Goal: Task Accomplishment & Management: Manage account settings

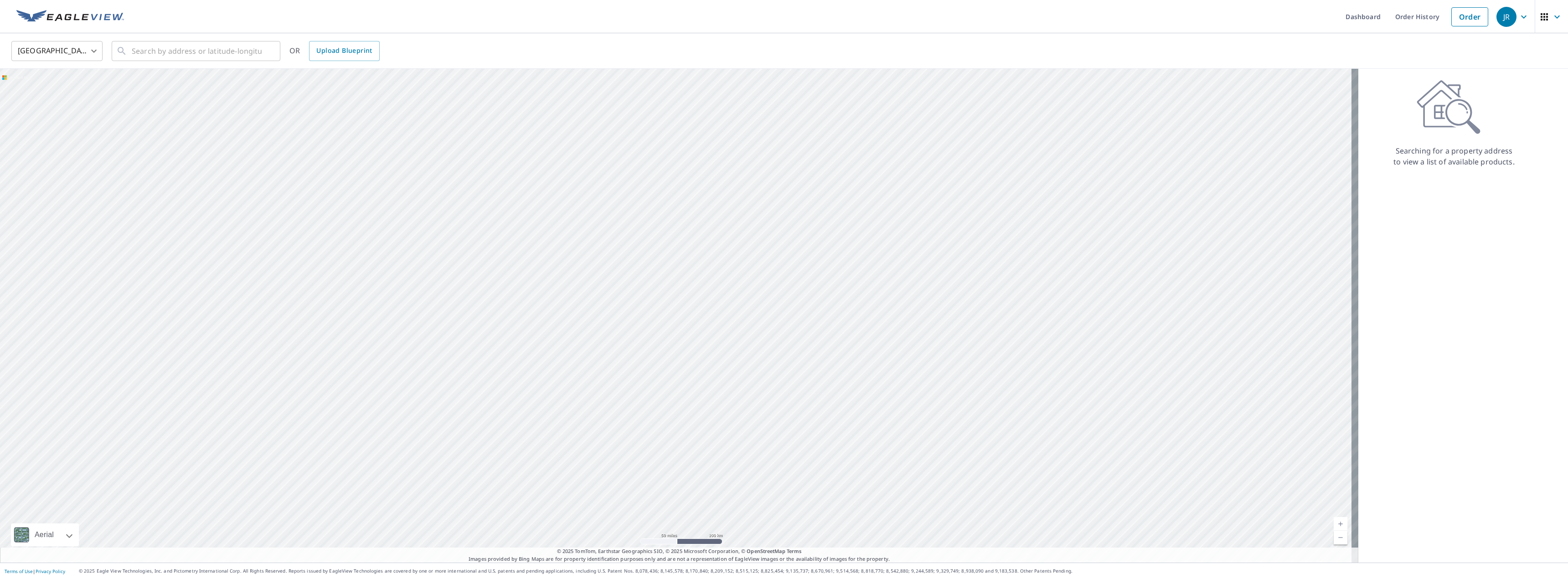
drag, startPoint x: 676, startPoint y: 432, endPoint x: 643, endPoint y: 387, distance: 55.8
click at [643, 387] on div at bounding box center [679, 316] width 1359 height 494
drag, startPoint x: 701, startPoint y: 297, endPoint x: 686, endPoint y: 441, distance: 144.8
click at [686, 440] on div at bounding box center [679, 316] width 1359 height 494
drag, startPoint x: 680, startPoint y: 258, endPoint x: 680, endPoint y: 468, distance: 210.0
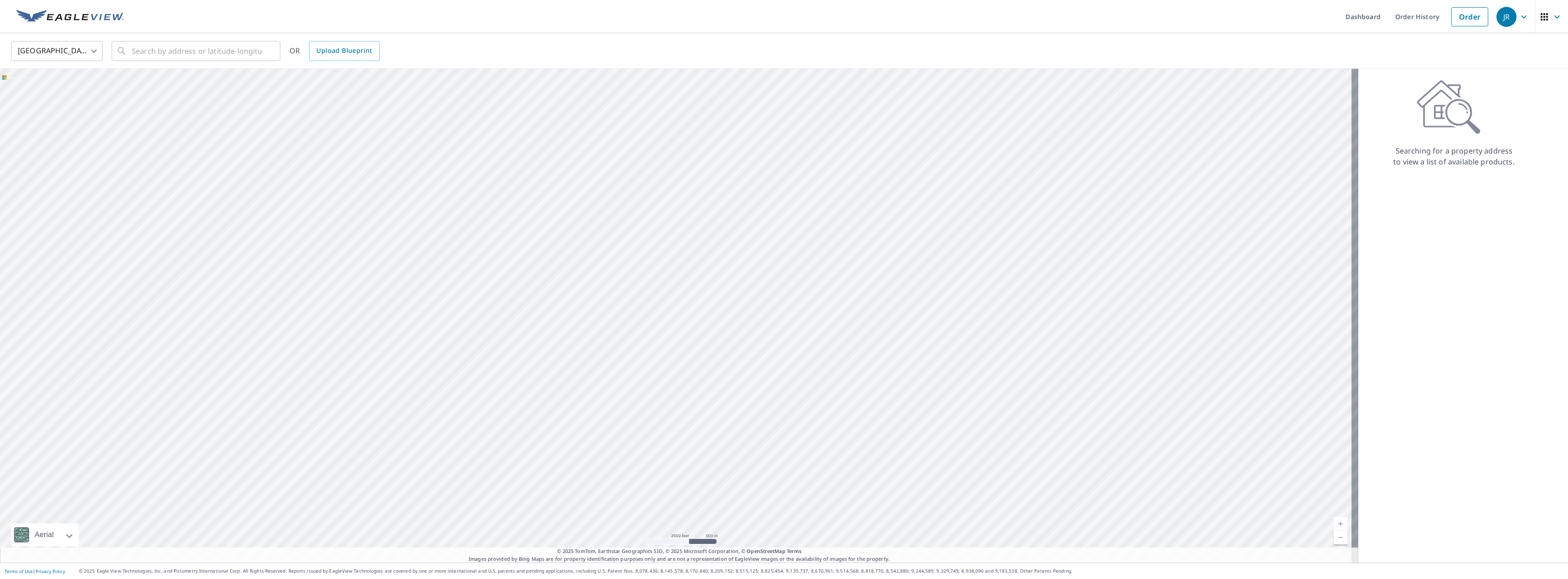
click at [680, 468] on div at bounding box center [679, 316] width 1359 height 494
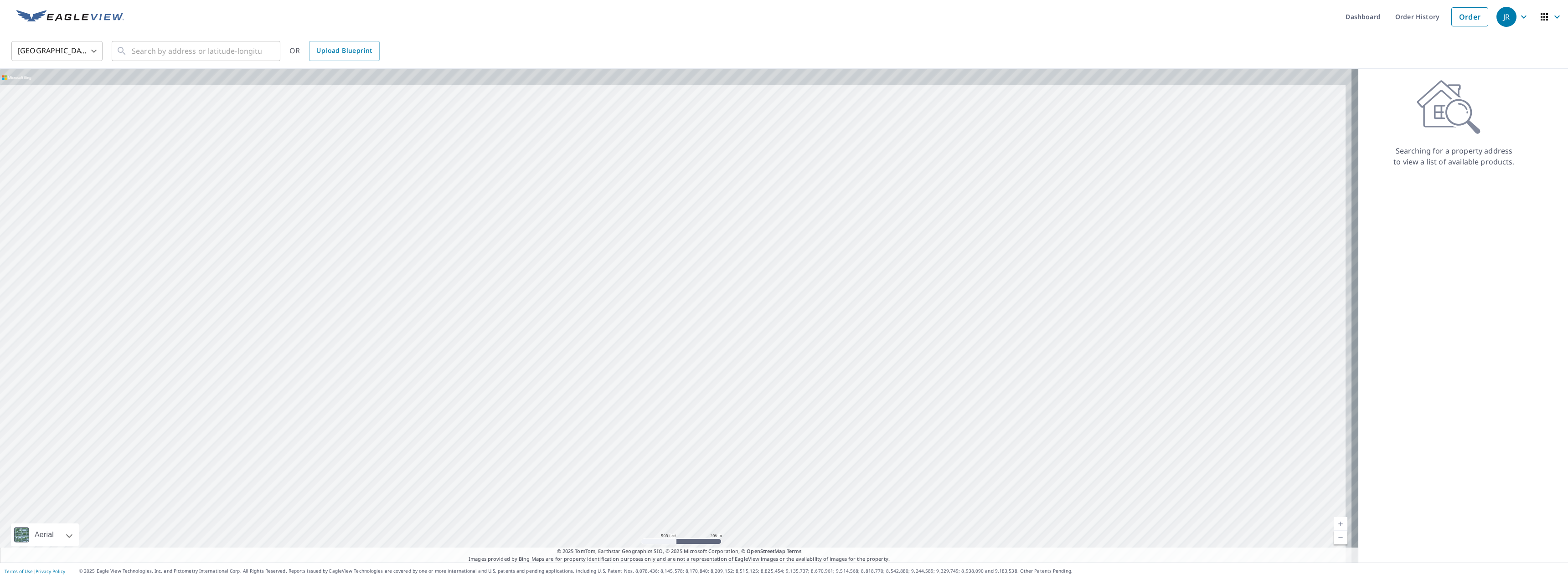
drag, startPoint x: 717, startPoint y: 175, endPoint x: 654, endPoint y: 348, distance: 184.1
click at [654, 348] on div at bounding box center [679, 316] width 1359 height 494
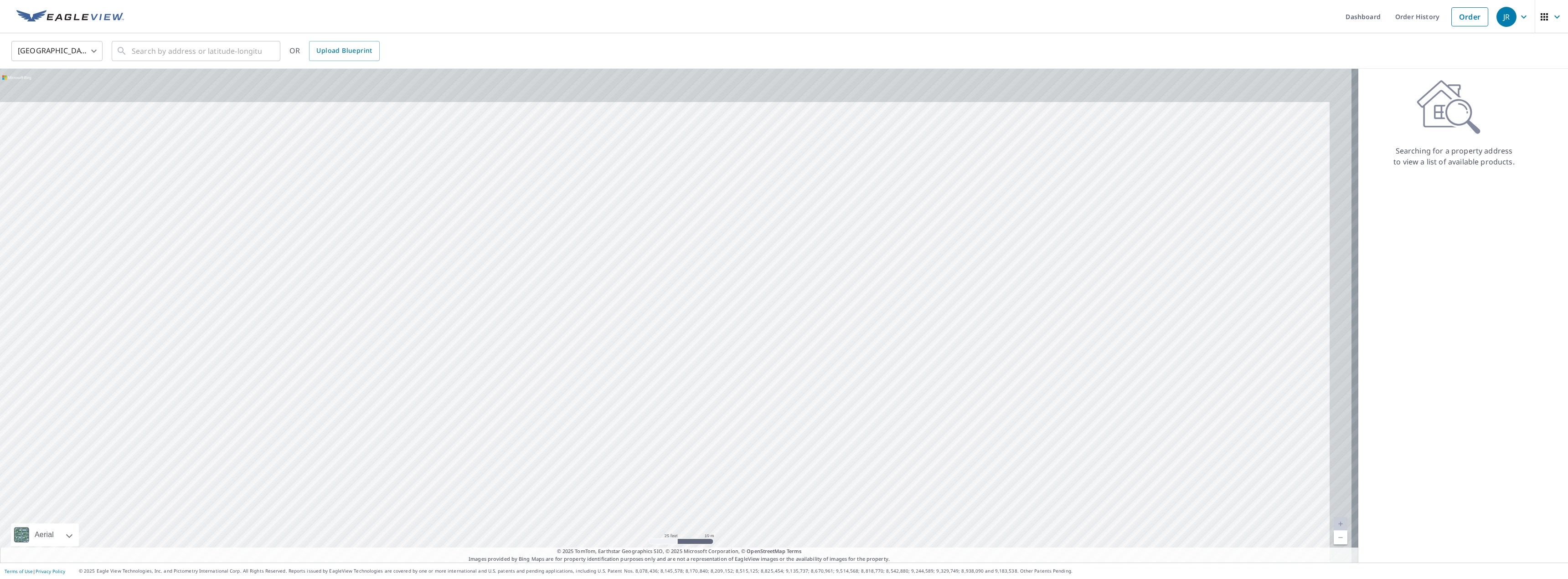
drag, startPoint x: 743, startPoint y: 293, endPoint x: 671, endPoint y: 394, distance: 124.0
click at [671, 394] on div at bounding box center [679, 316] width 1359 height 494
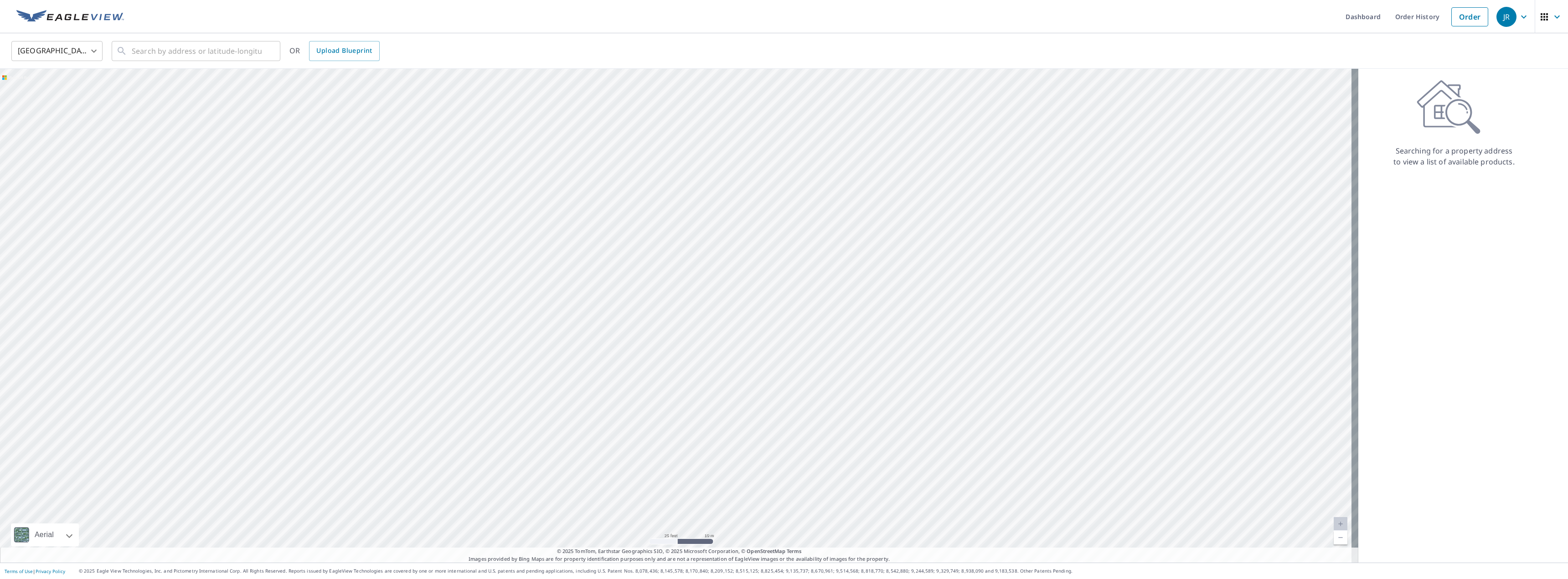
click at [622, 317] on div at bounding box center [679, 316] width 1359 height 494
click at [74, 48] on body "JR JR Dashboard Order History Order JR United States US ​ ​ OR Upload Blueprint…" at bounding box center [784, 290] width 1568 height 579
click at [390, 119] on div at bounding box center [784, 290] width 1568 height 579
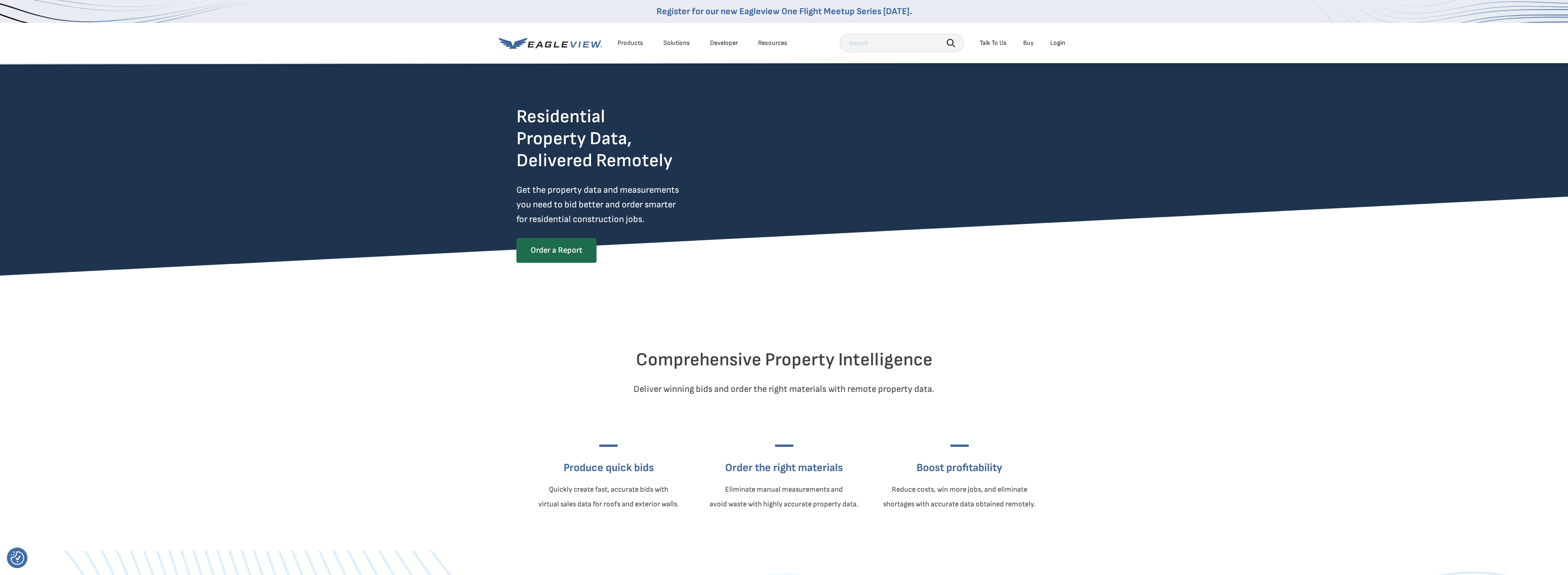
click at [1060, 43] on div "Login" at bounding box center [1058, 43] width 15 height 8
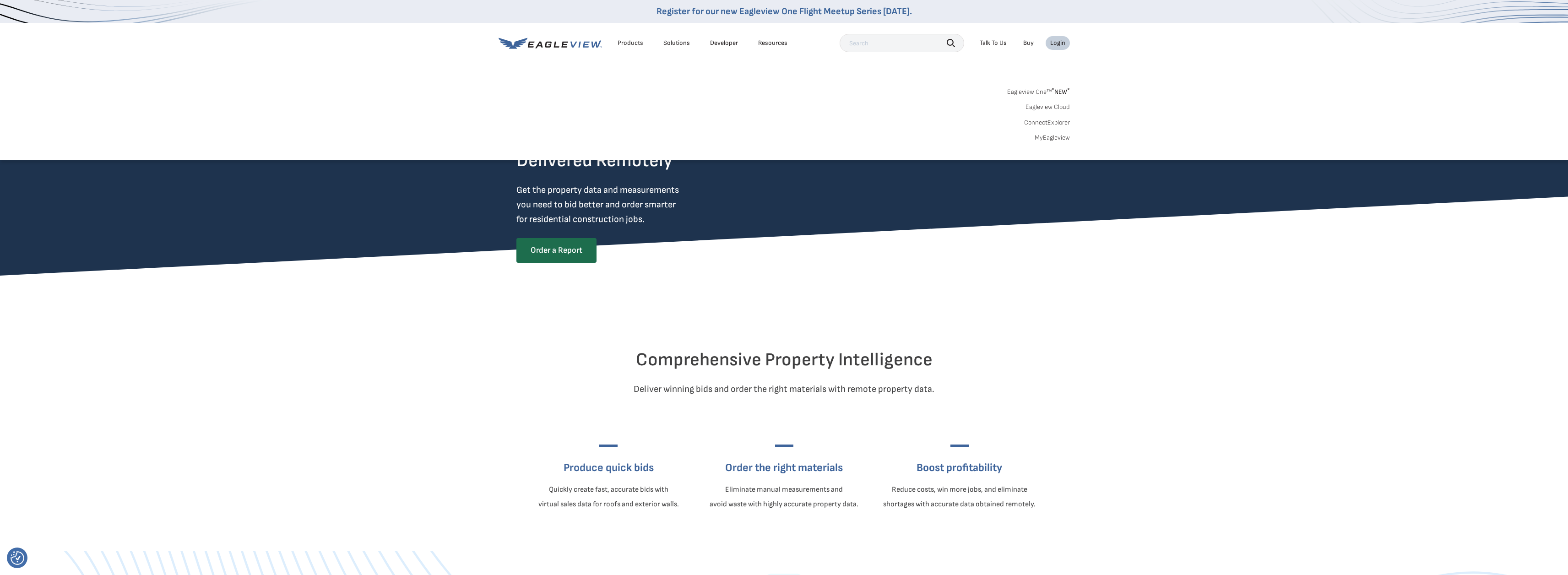
click at [1051, 137] on link "MyEagleview" at bounding box center [1052, 137] width 35 height 8
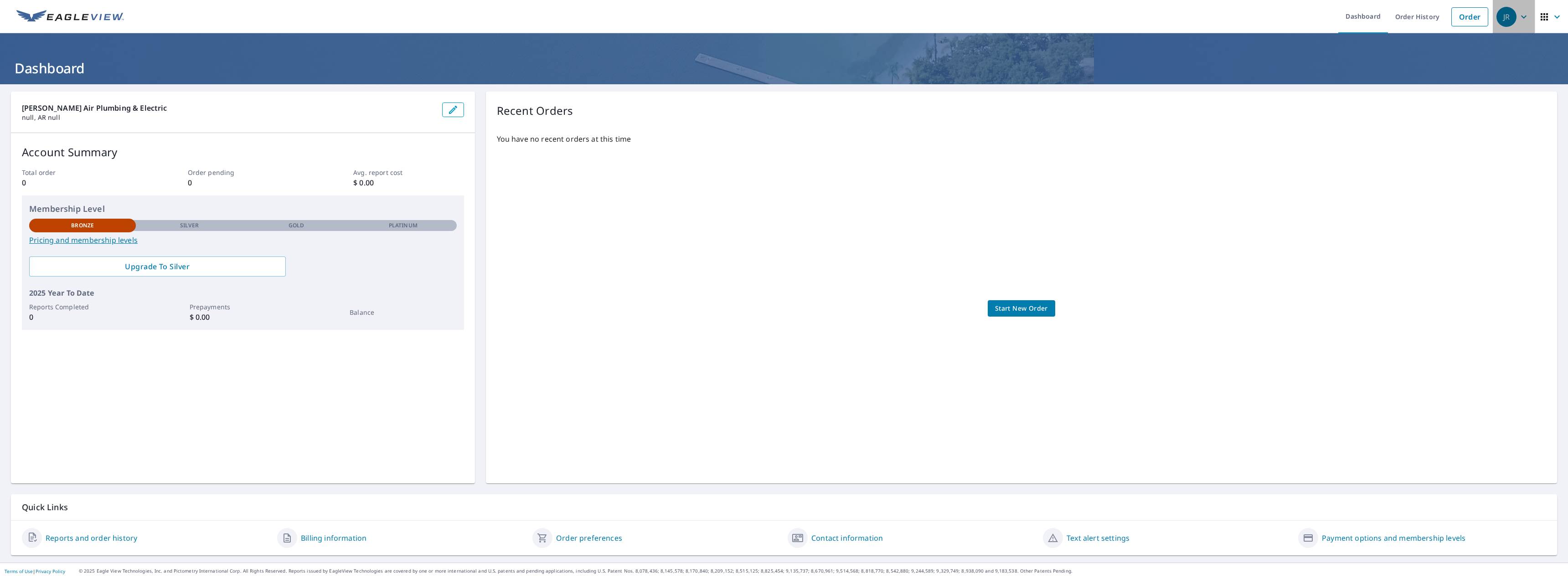
click at [1521, 16] on icon "button" at bounding box center [1524, 16] width 5 height 3
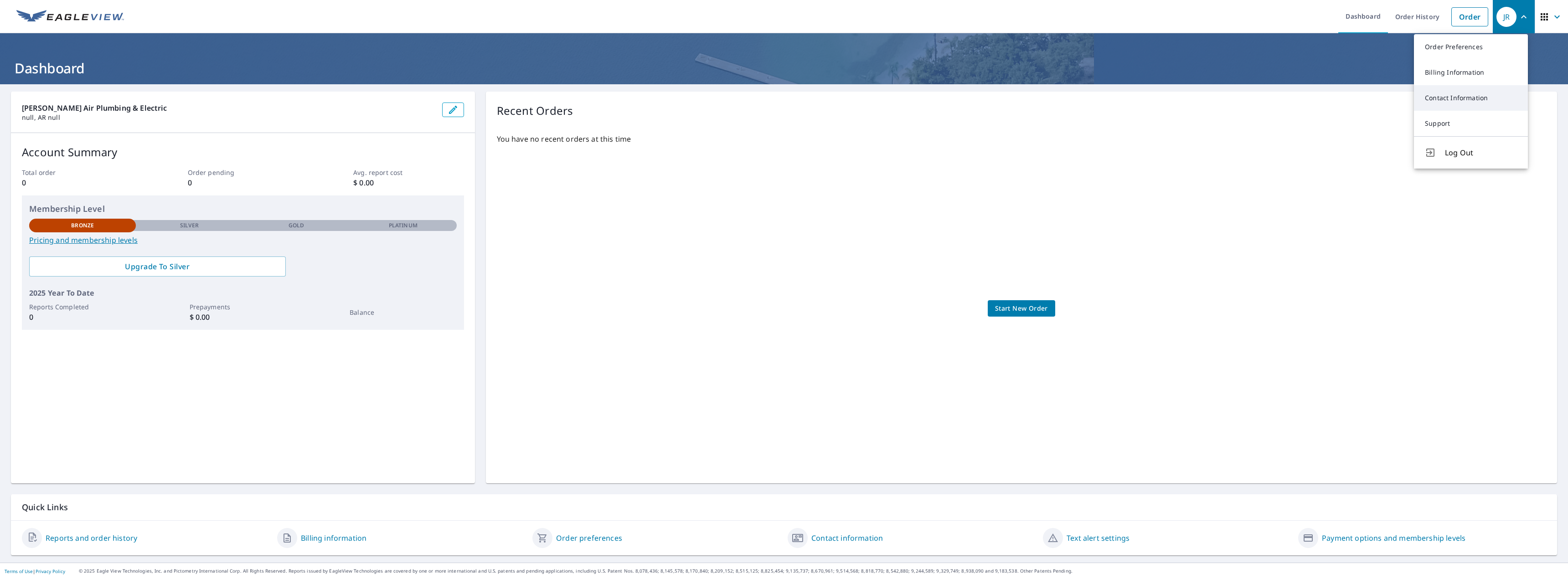
click at [1460, 100] on link "Contact Information" at bounding box center [1471, 98] width 114 height 26
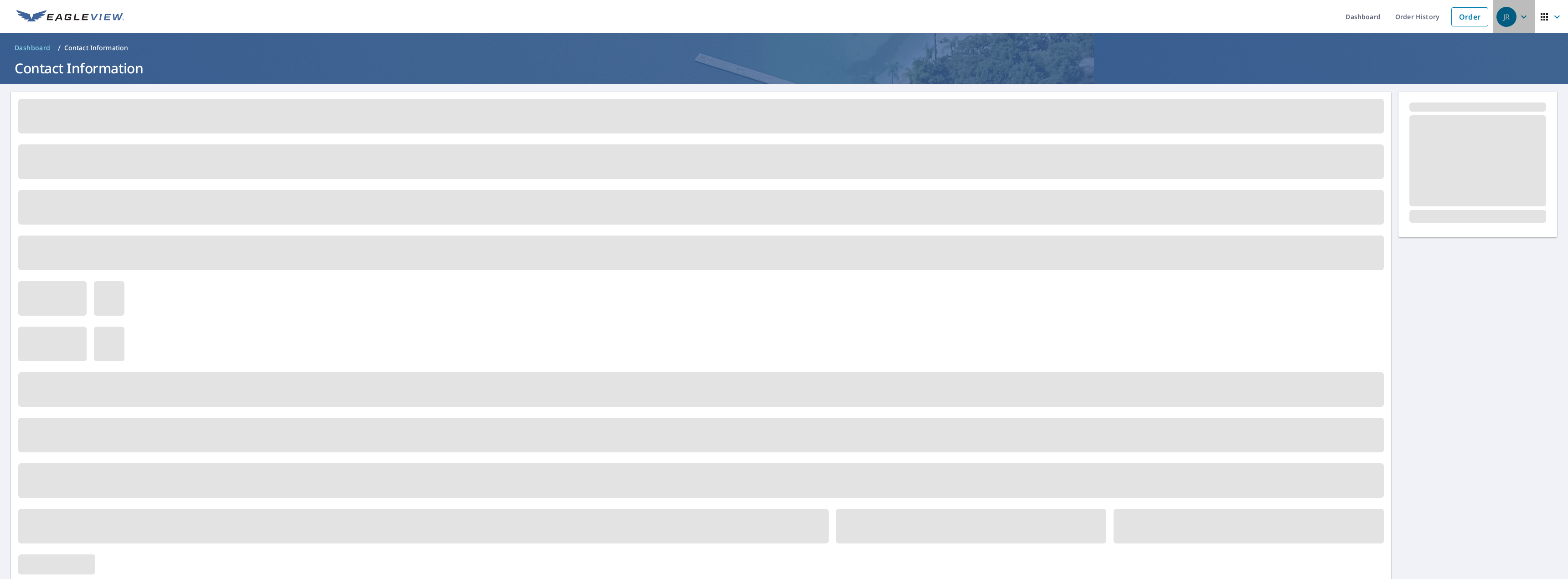
click at [1496, 24] on div "JR" at bounding box center [1506, 16] width 20 height 20
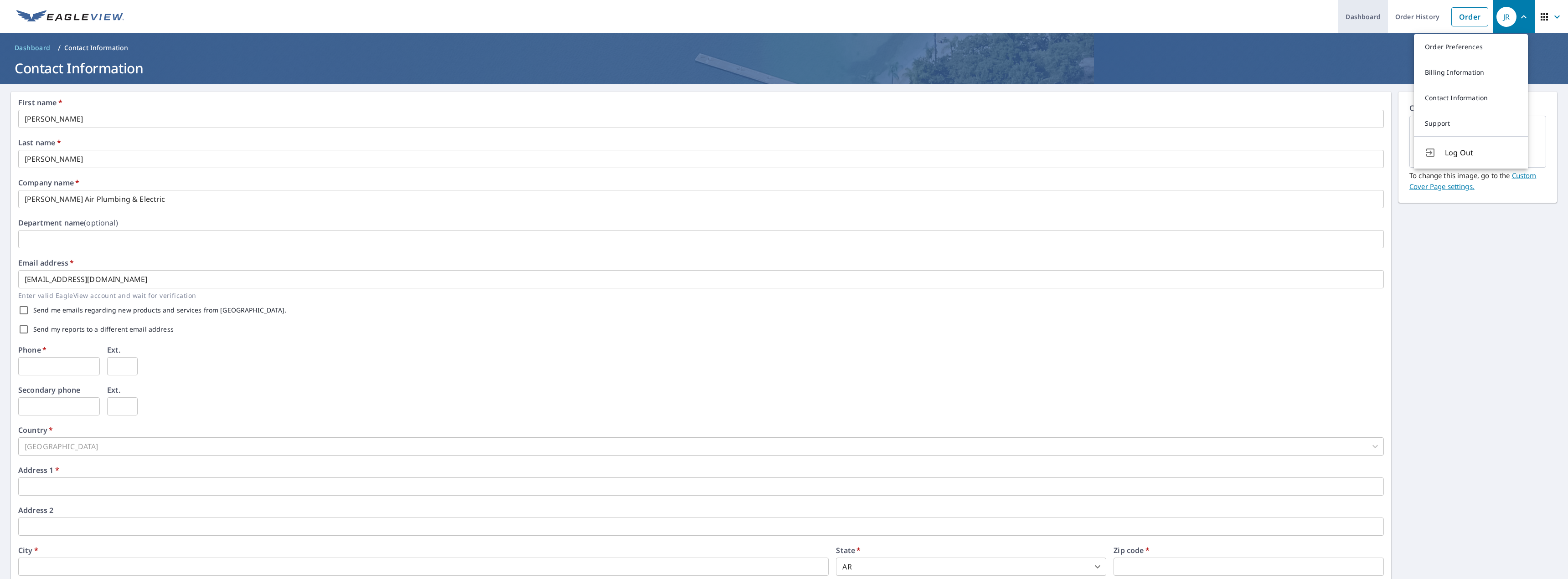
click at [1362, 18] on link "Dashboard" at bounding box center [1363, 16] width 50 height 33
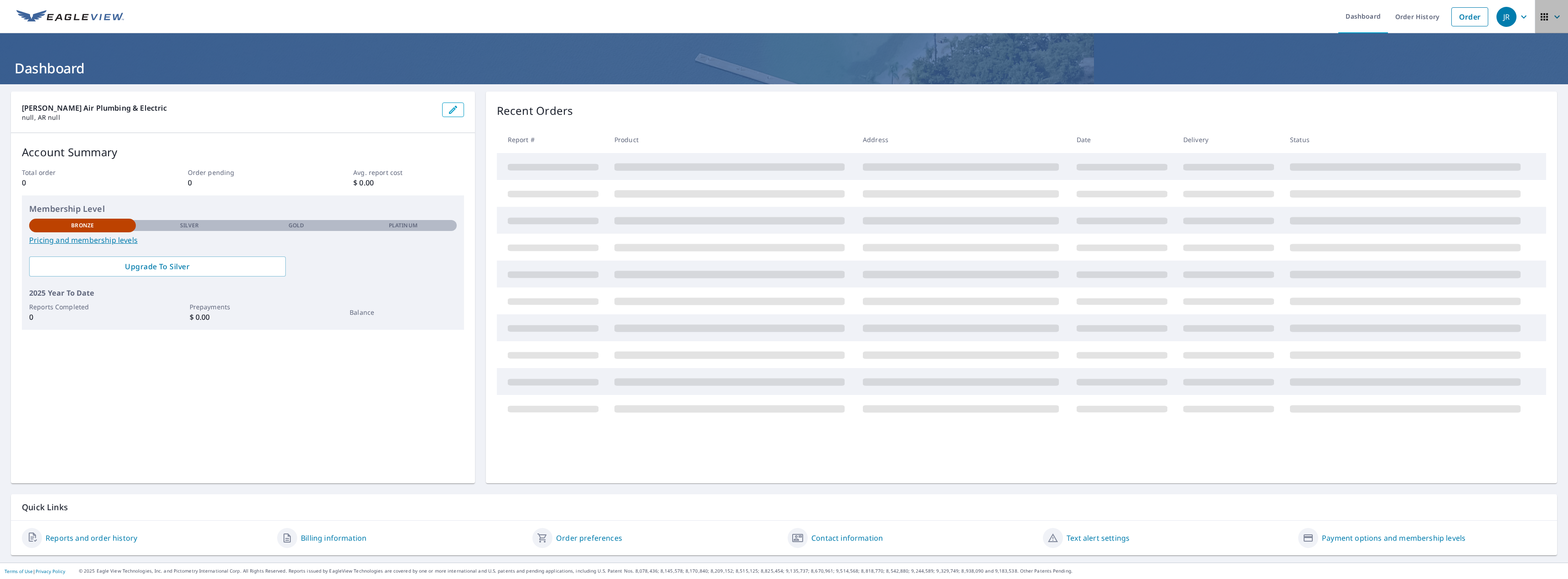
click at [1552, 13] on icon "button" at bounding box center [1557, 17] width 11 height 11
click at [1507, 77] on span "My EagleView" at bounding box center [1502, 77] width 88 height 11
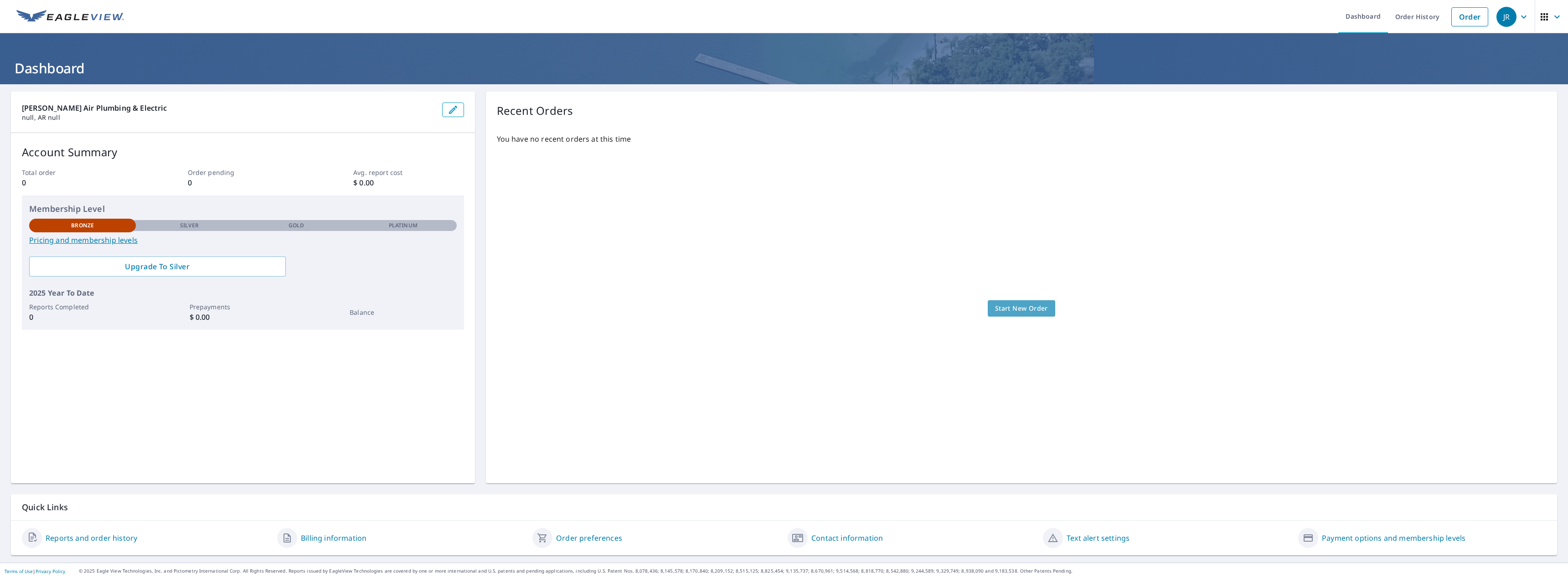
click at [1015, 305] on span "Start New Order" at bounding box center [1021, 308] width 53 height 12
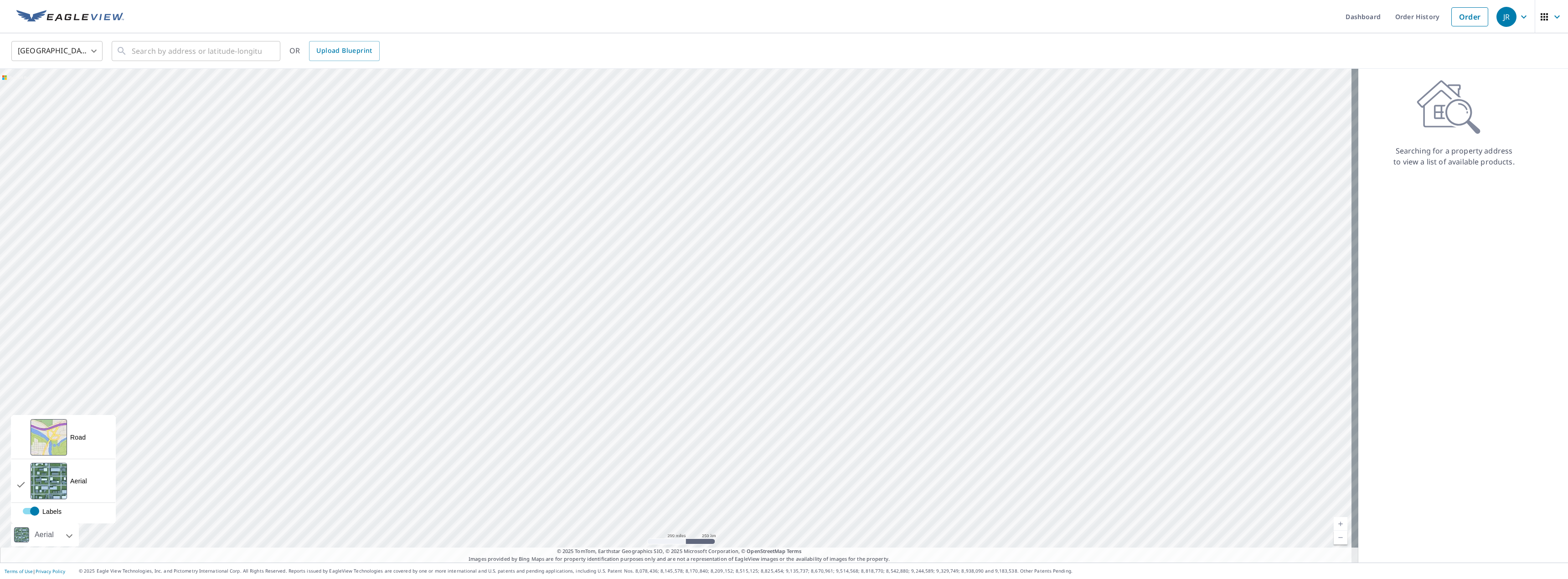
click at [49, 534] on div "Aerial" at bounding box center [44, 534] width 24 height 23
drag, startPoint x: 669, startPoint y: 338, endPoint x: 666, endPoint y: 355, distance: 17.3
click at [666, 355] on div at bounding box center [679, 316] width 1359 height 494
drag, startPoint x: 662, startPoint y: 356, endPoint x: 653, endPoint y: 357, distance: 9.1
click at [653, 357] on div at bounding box center [679, 316] width 1359 height 494
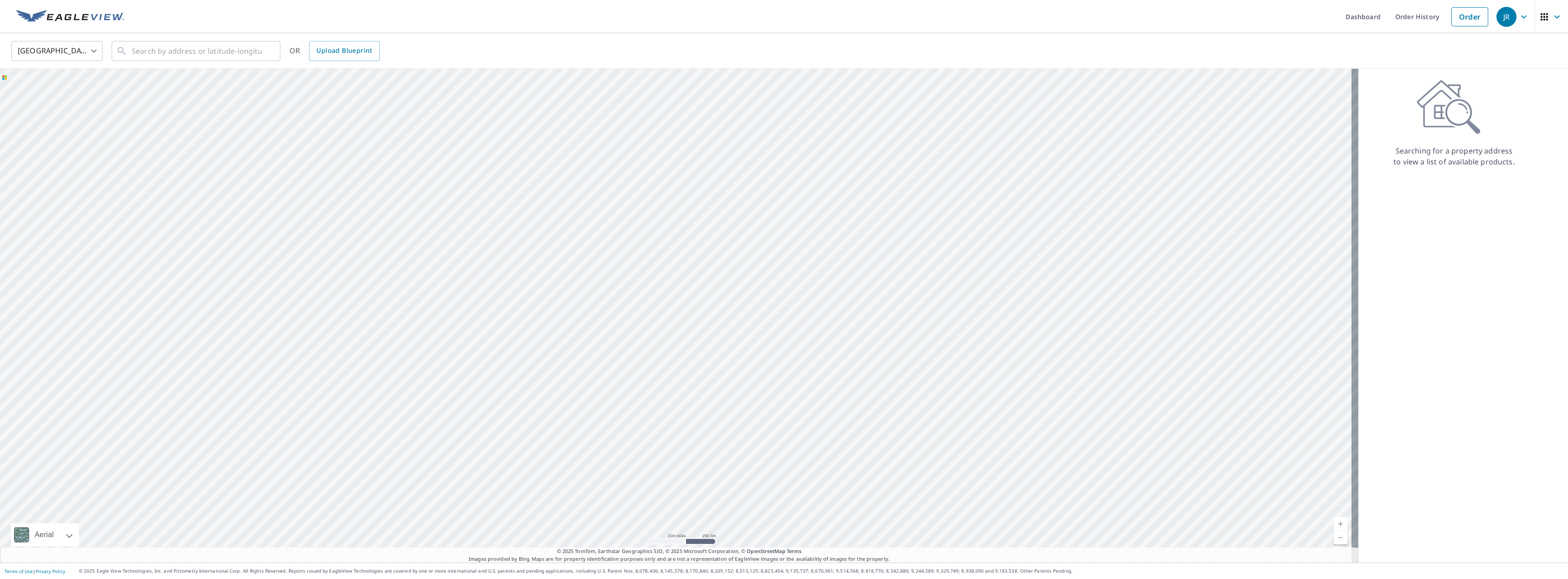
click at [84, 18] on img at bounding box center [70, 16] width 108 height 13
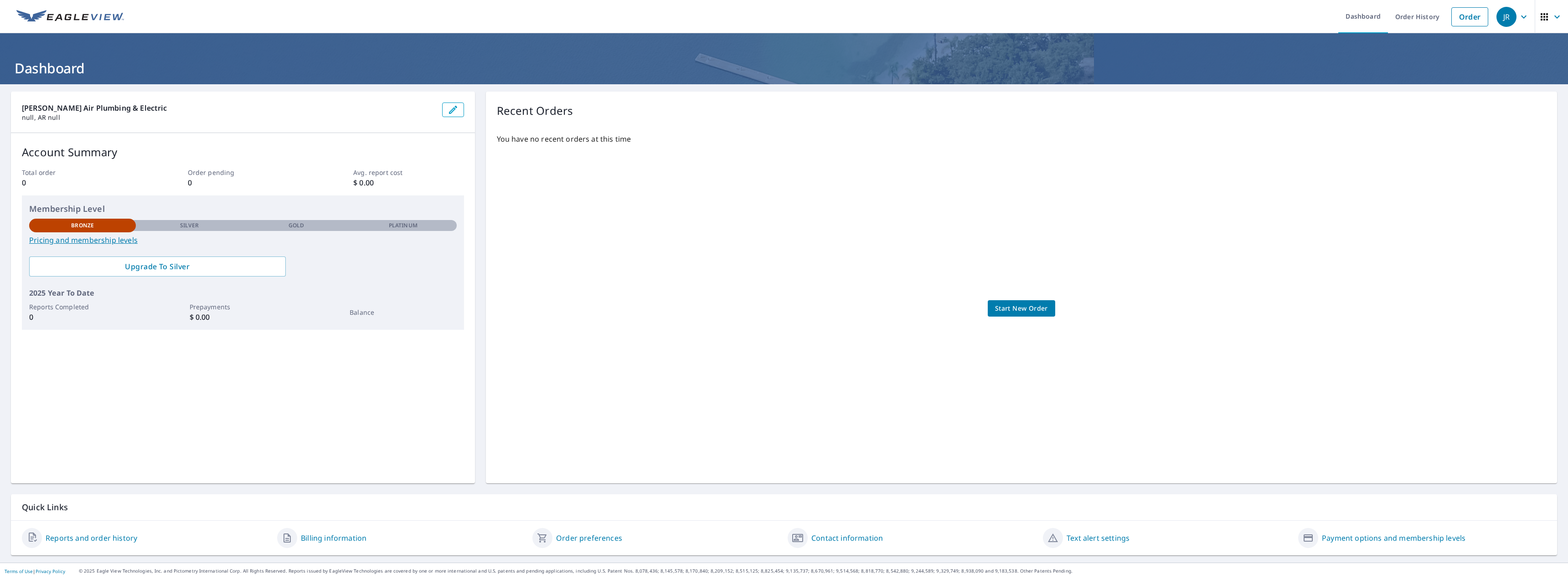
click at [1496, 18] on div "JR" at bounding box center [1506, 16] width 20 height 20
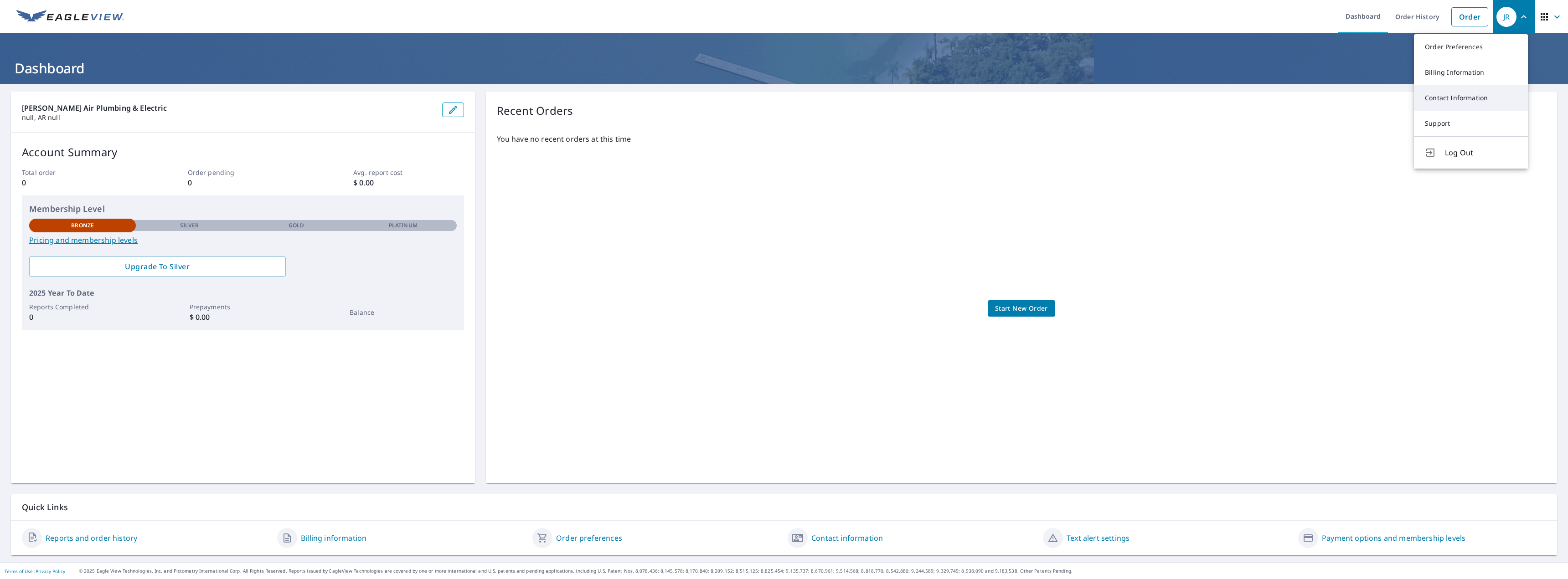
click at [1444, 110] on link "Contact Information" at bounding box center [1471, 98] width 114 height 26
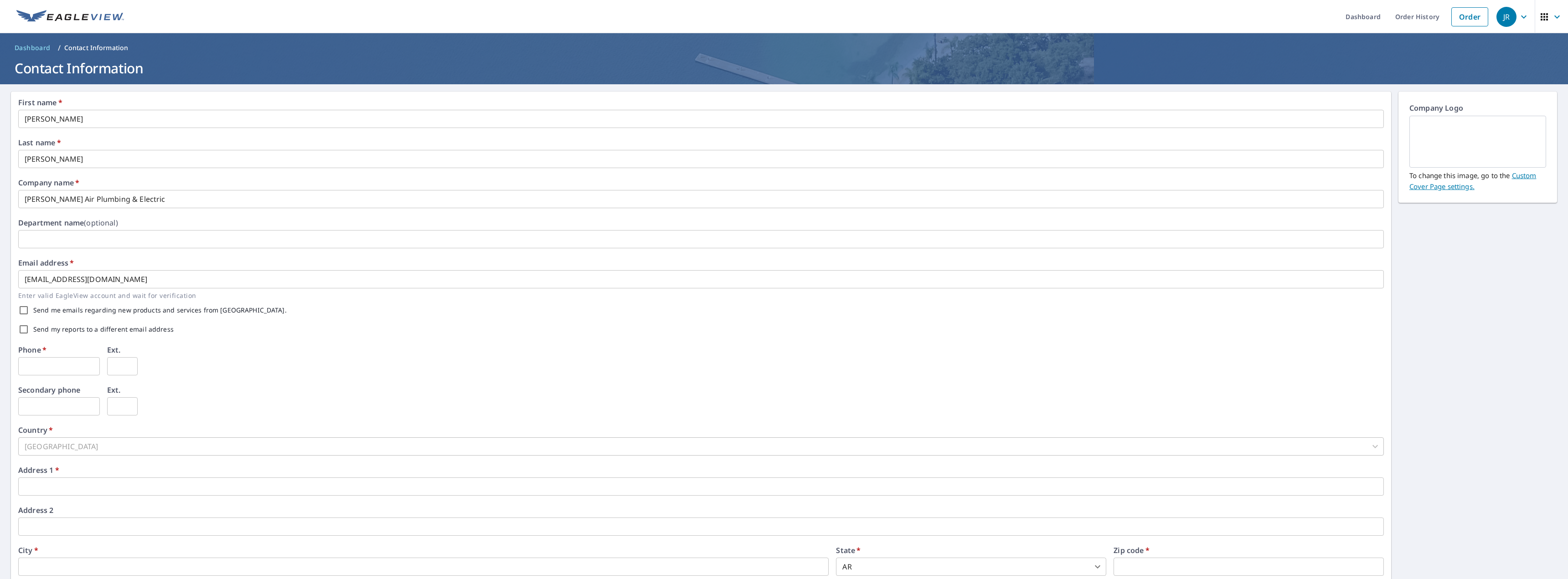
click at [1510, 20] on span "JR" at bounding box center [1513, 17] width 35 height 22
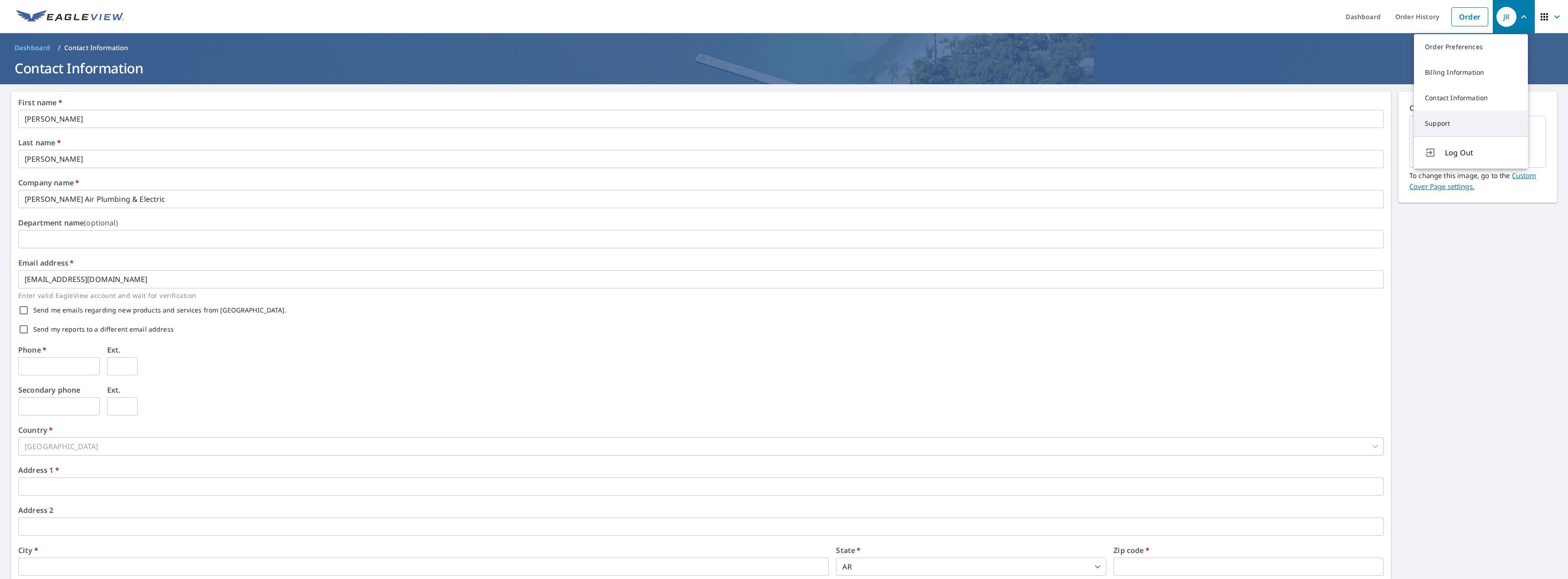
click at [1451, 119] on link "Support" at bounding box center [1471, 123] width 114 height 26
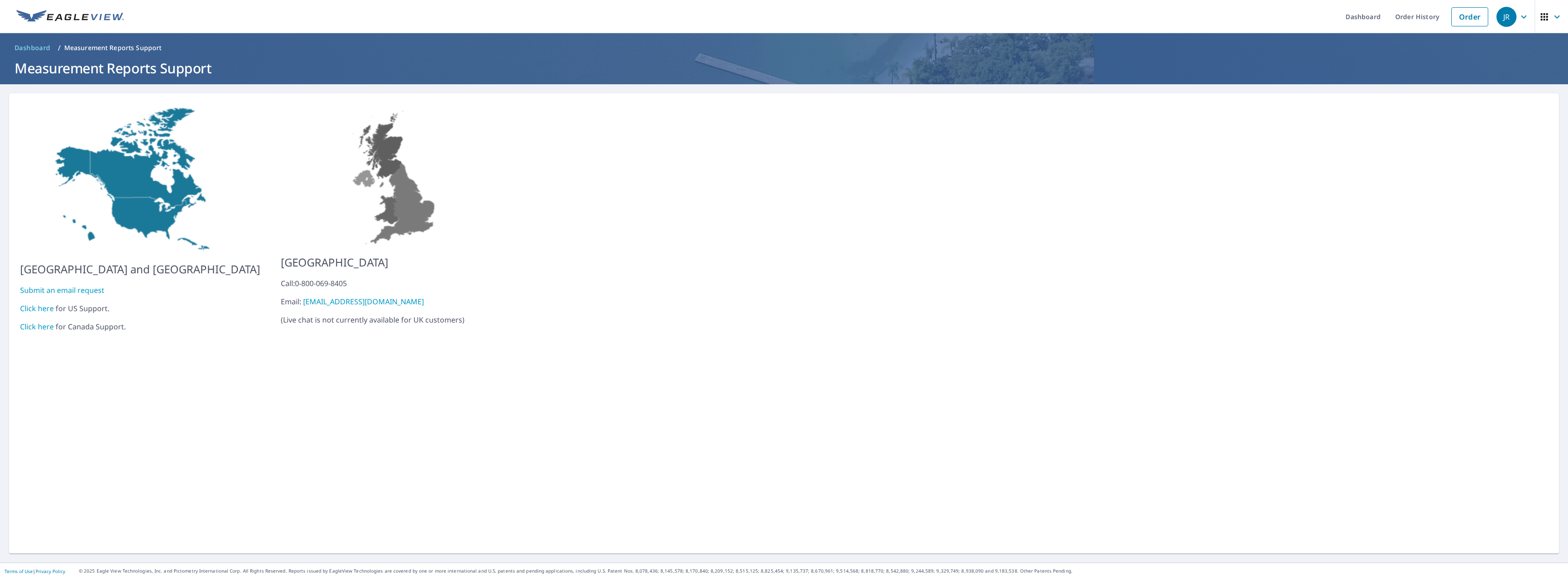
click at [37, 303] on link "Click here" at bounding box center [37, 308] width 33 height 10
click at [87, 21] on img at bounding box center [70, 16] width 108 height 13
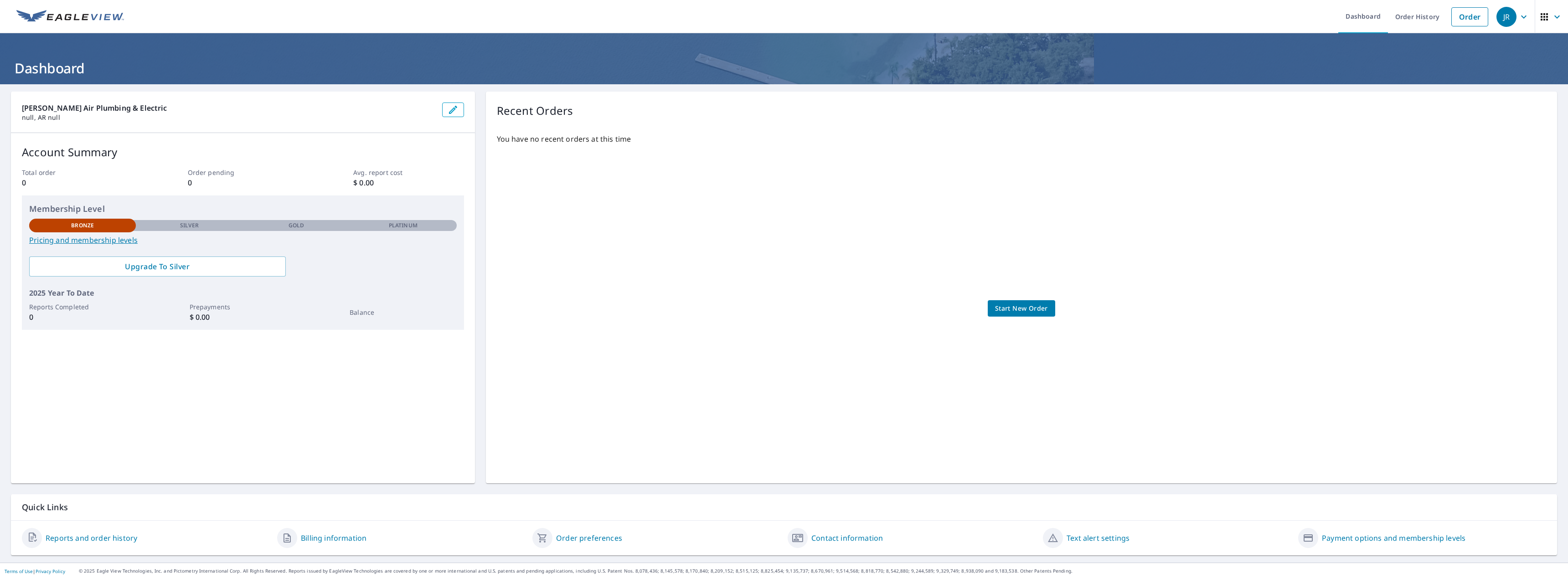
click at [1004, 317] on div "You have no recent orders at this time Start New Order" at bounding box center [1021, 299] width 1049 height 346
click at [1003, 309] on span "Start New Order" at bounding box center [1021, 308] width 53 height 12
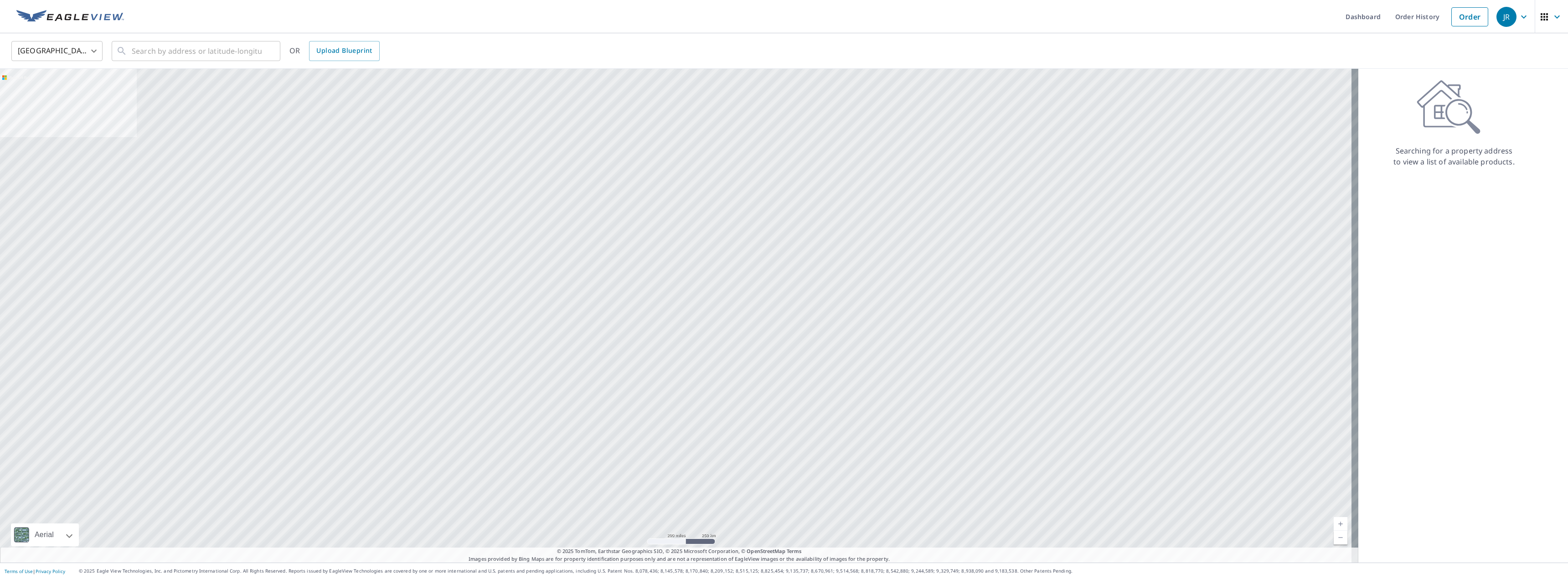
click at [131, 15] on ul "Dashboard Order History Order" at bounding box center [811, 16] width 1363 height 33
click at [116, 16] on img at bounding box center [70, 16] width 108 height 13
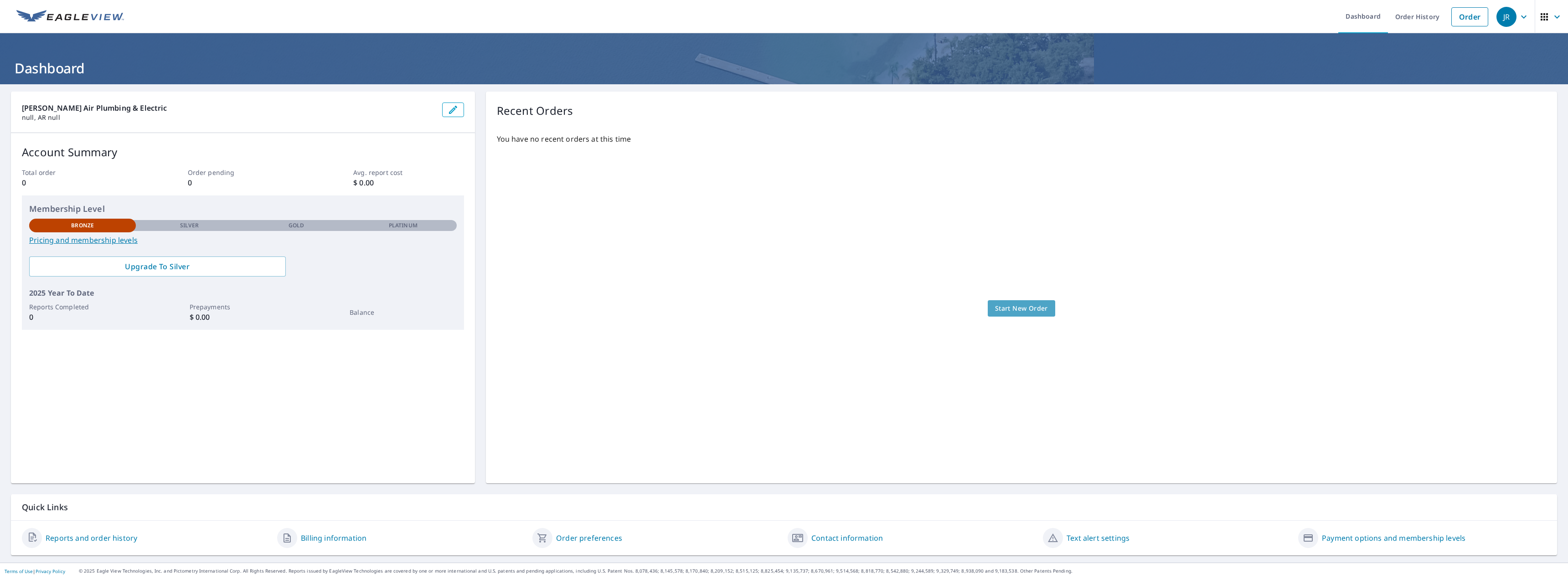
click at [1030, 313] on span "Start New Order" at bounding box center [1021, 308] width 53 height 12
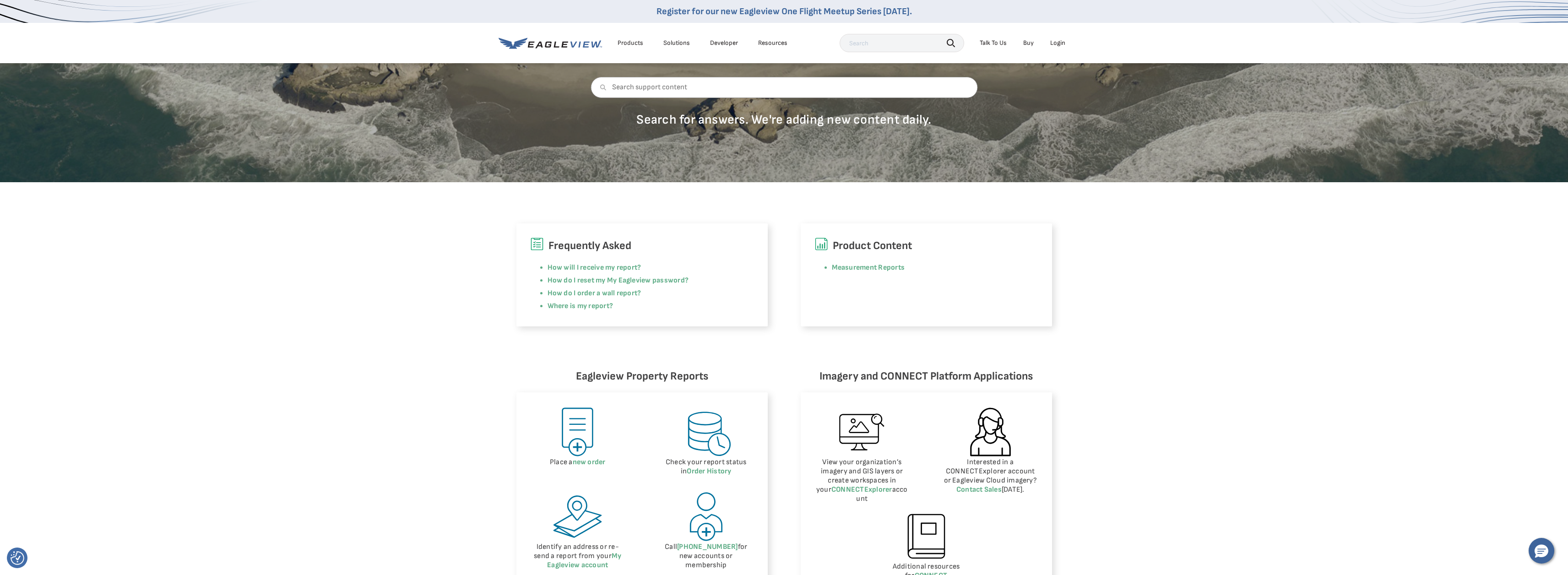
scroll to position [137, 0]
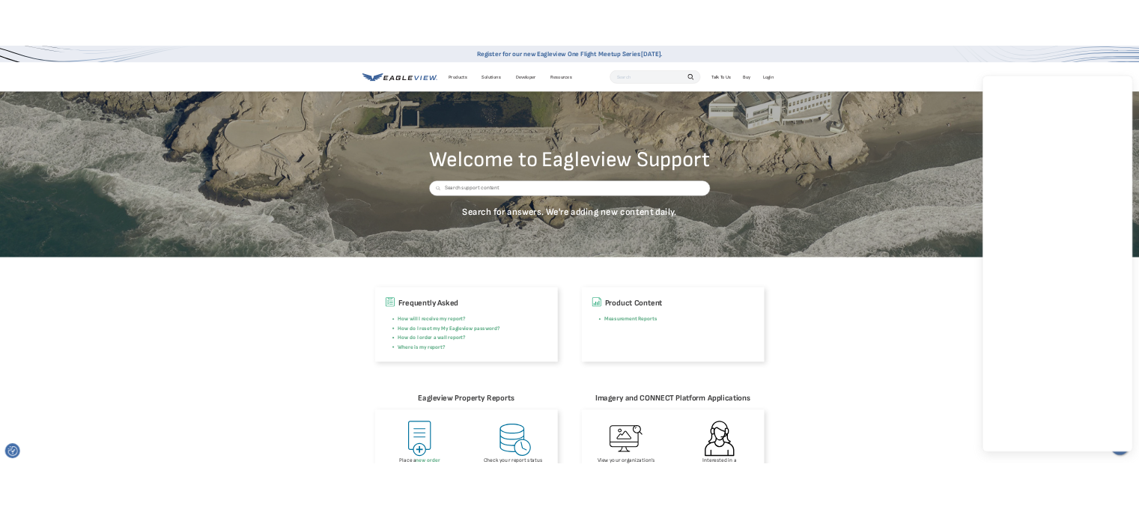
scroll to position [0, 0]
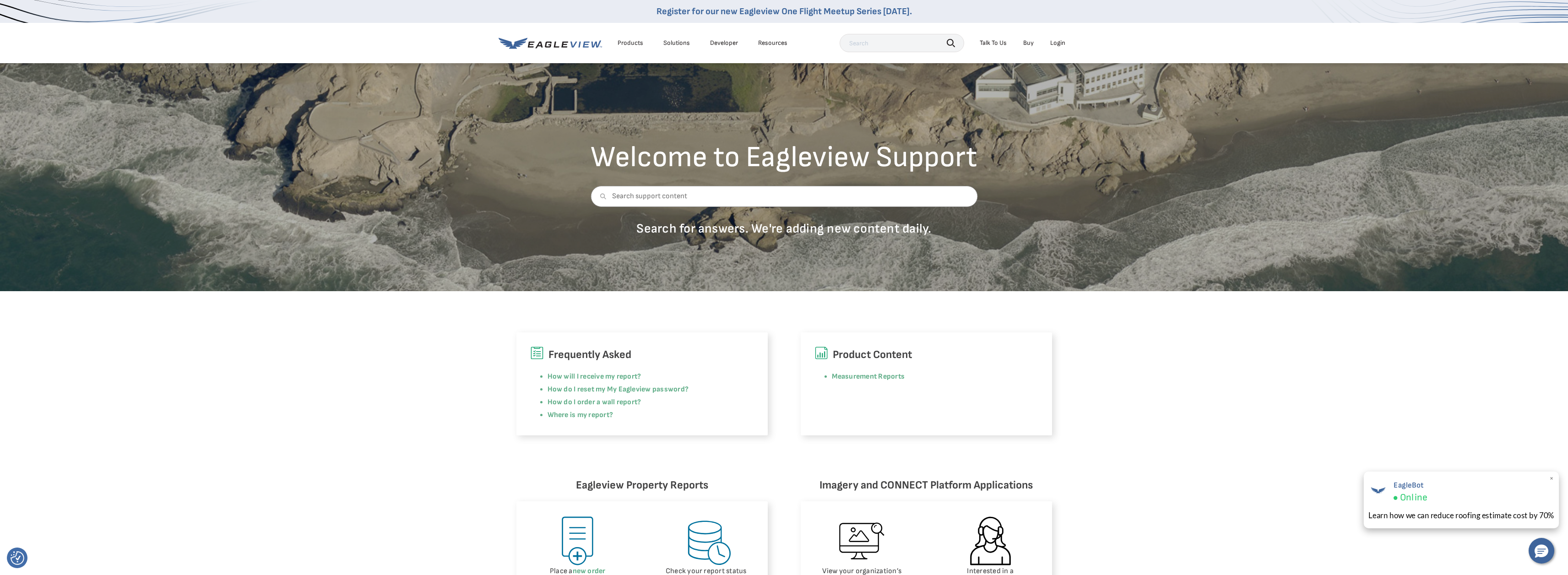
click at [1439, 498] on div "EagleBot Online" at bounding box center [1461, 491] width 186 height 25
click at [1319, 47] on nav "Register for our new Eagleview One Flight Meetup Series [DATE]. Products Soluti…" at bounding box center [784, 31] width 1568 height 63
